Goal: Task Accomplishment & Management: Manage account settings

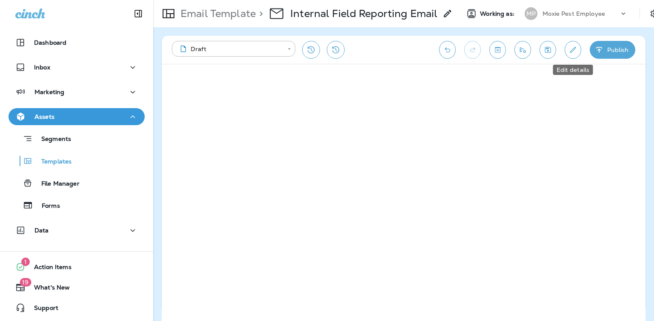
click at [510, 51] on button "Edit details" at bounding box center [573, 50] width 17 height 18
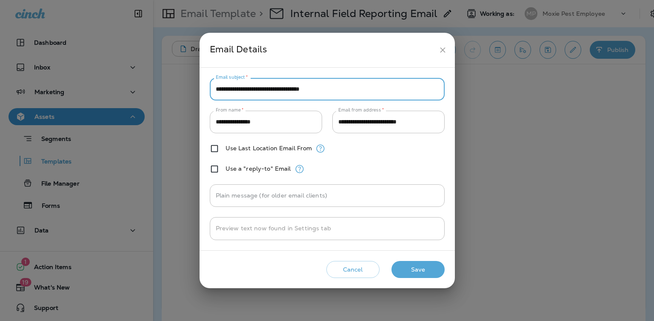
drag, startPoint x: 333, startPoint y: 89, endPoint x: 214, endPoint y: 90, distance: 119.2
click at [214, 90] on input "**********" at bounding box center [327, 89] width 235 height 23
paste input "*"
type input "**********"
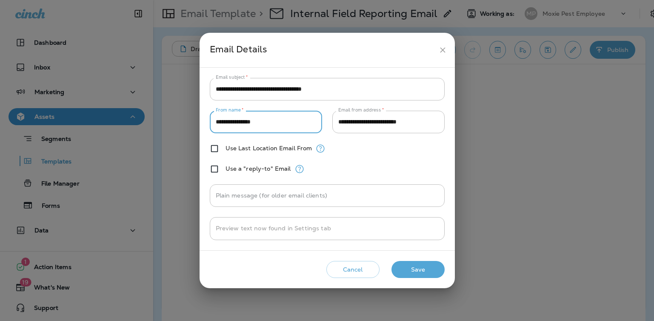
drag, startPoint x: 272, startPoint y: 122, endPoint x: 501, endPoint y: 107, distance: 228.7
click at [201, 125] on div "**********" at bounding box center [327, 159] width 255 height 183
click at [413, 271] on button "Save" at bounding box center [418, 269] width 53 height 17
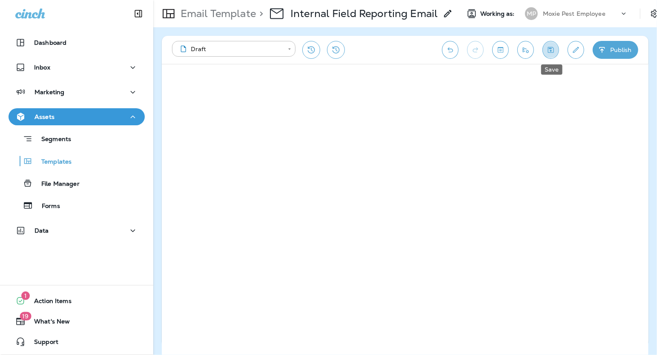
click at [510, 52] on icon "Save" at bounding box center [550, 50] width 9 height 9
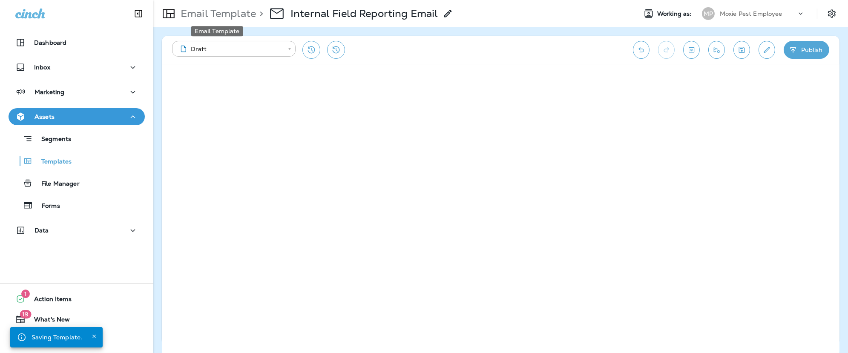
click at [228, 14] on p "Email Template" at bounding box center [216, 13] width 79 height 13
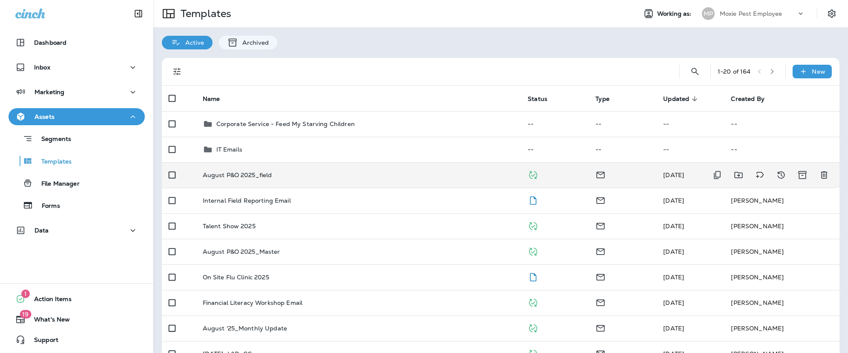
click at [233, 173] on p "August P&O 2025_field" at bounding box center [237, 175] width 69 height 7
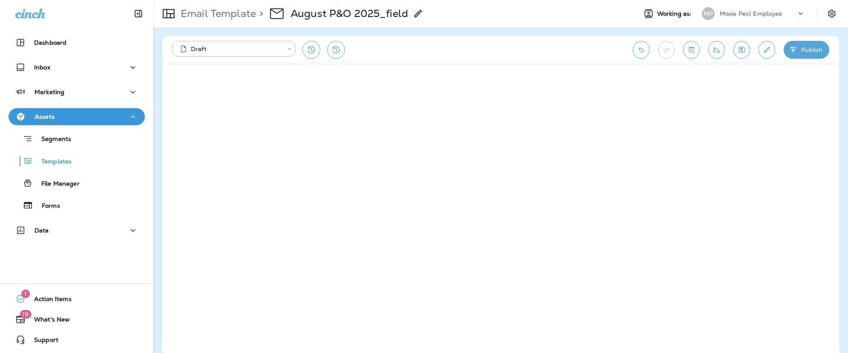
click at [222, 14] on p "Email Template" at bounding box center [216, 13] width 79 height 13
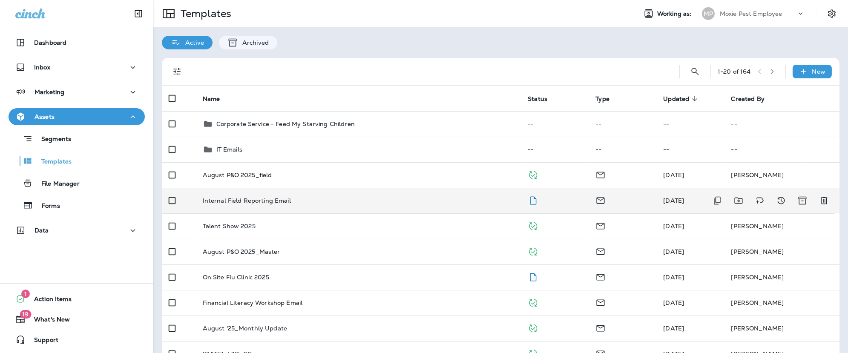
click at [245, 197] on p "Internal Field Reporting Email" at bounding box center [247, 200] width 88 height 7
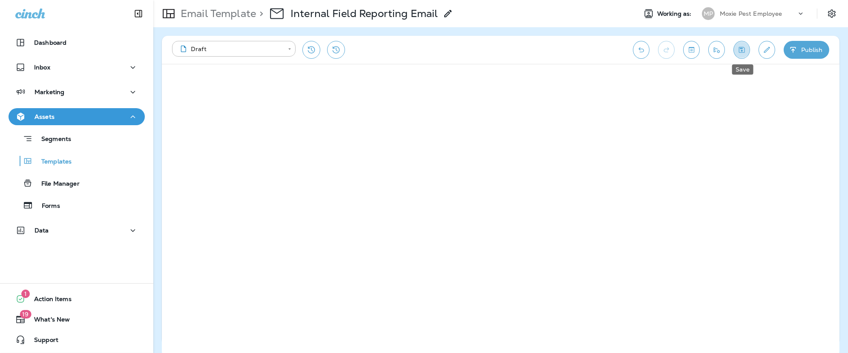
click at [510, 52] on icon "Save" at bounding box center [742, 50] width 6 height 6
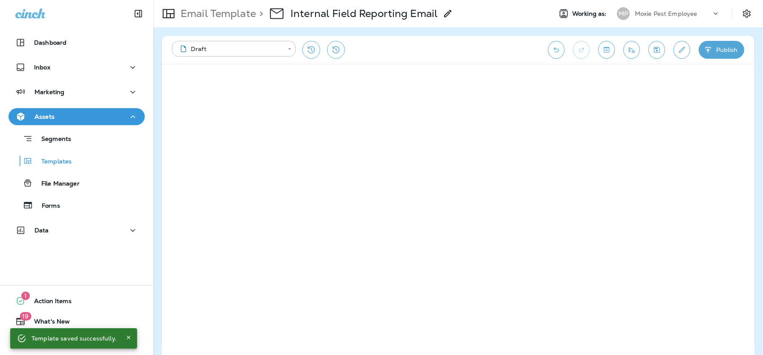
click at [510, 50] on icon "Save" at bounding box center [657, 50] width 6 height 6
click at [510, 51] on button "Save" at bounding box center [656, 50] width 17 height 18
